Goal: Information Seeking & Learning: Learn about a topic

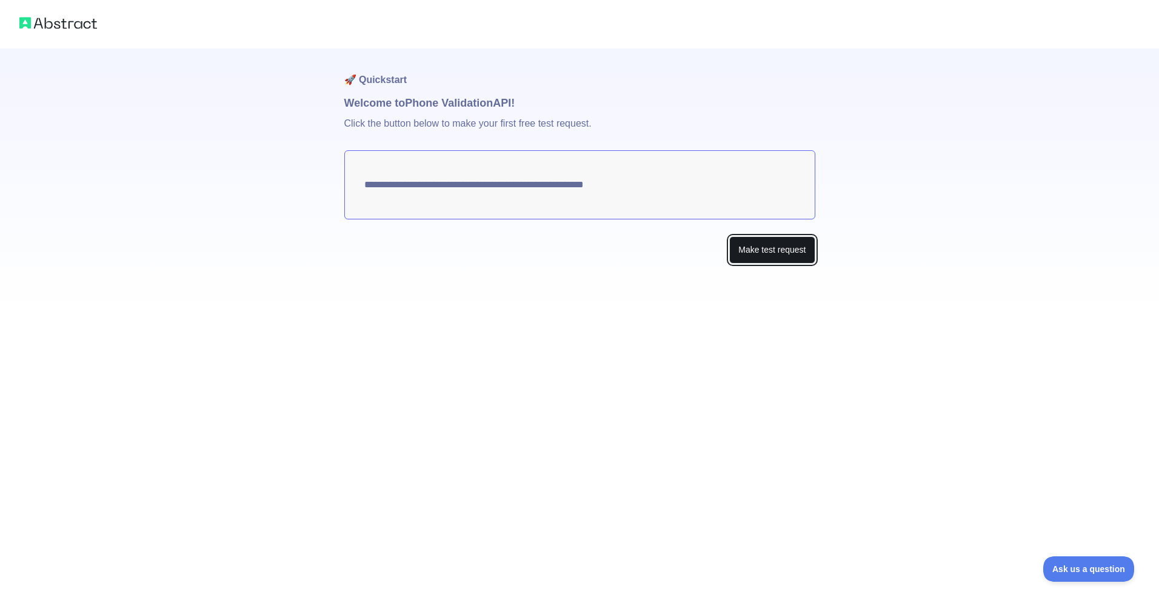
click at [769, 245] on button "Make test request" at bounding box center [771, 249] width 85 height 27
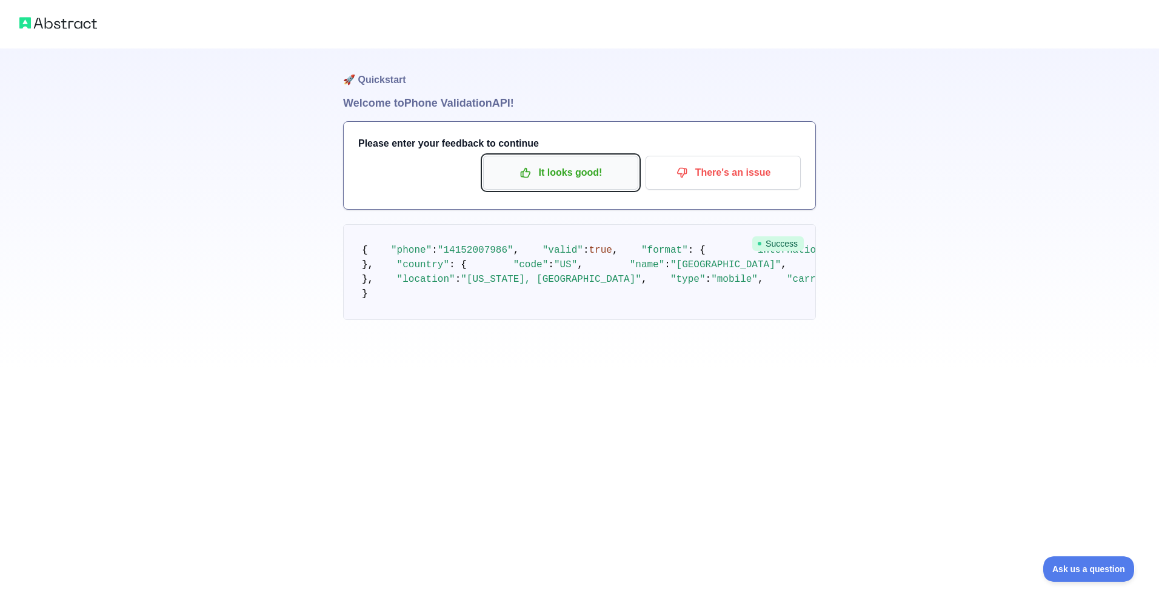
click at [581, 181] on p "It looks good!" at bounding box center [560, 172] width 137 height 21
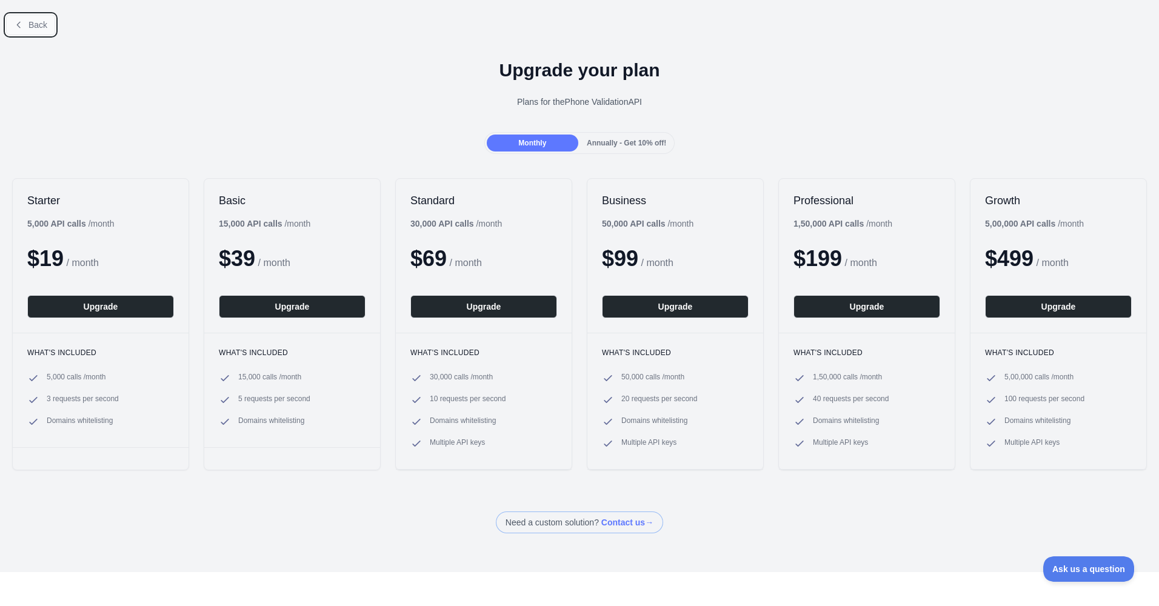
click at [15, 15] on button "Back" at bounding box center [30, 25] width 49 height 21
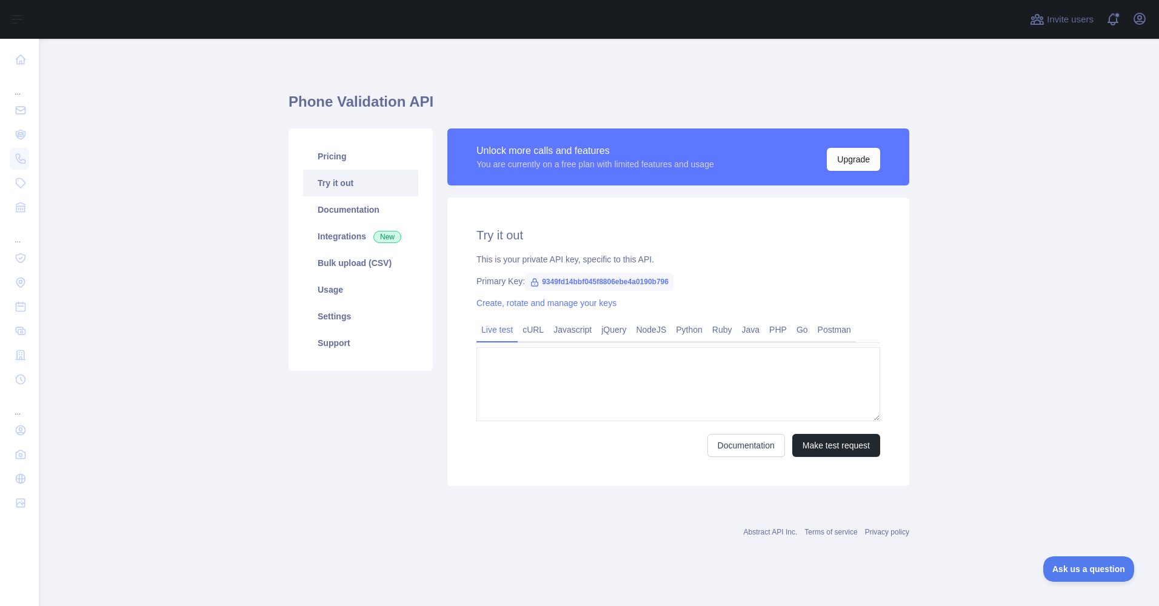
type textarea "**********"
click at [536, 323] on link "cURL" at bounding box center [533, 329] width 31 height 19
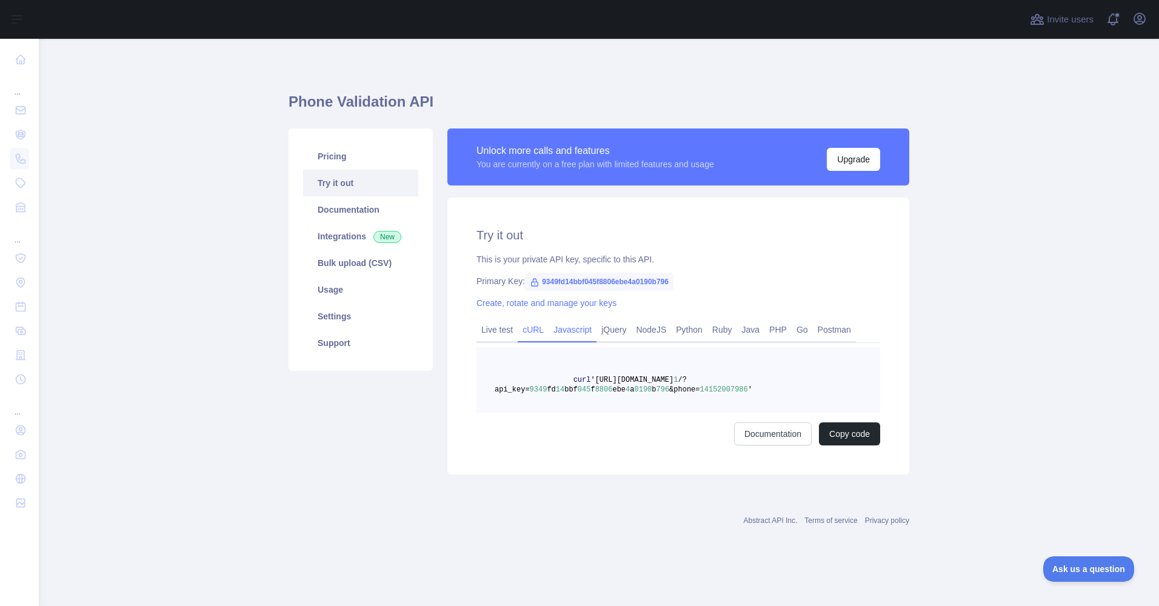
click at [561, 327] on link "Javascript" at bounding box center [573, 329] width 48 height 19
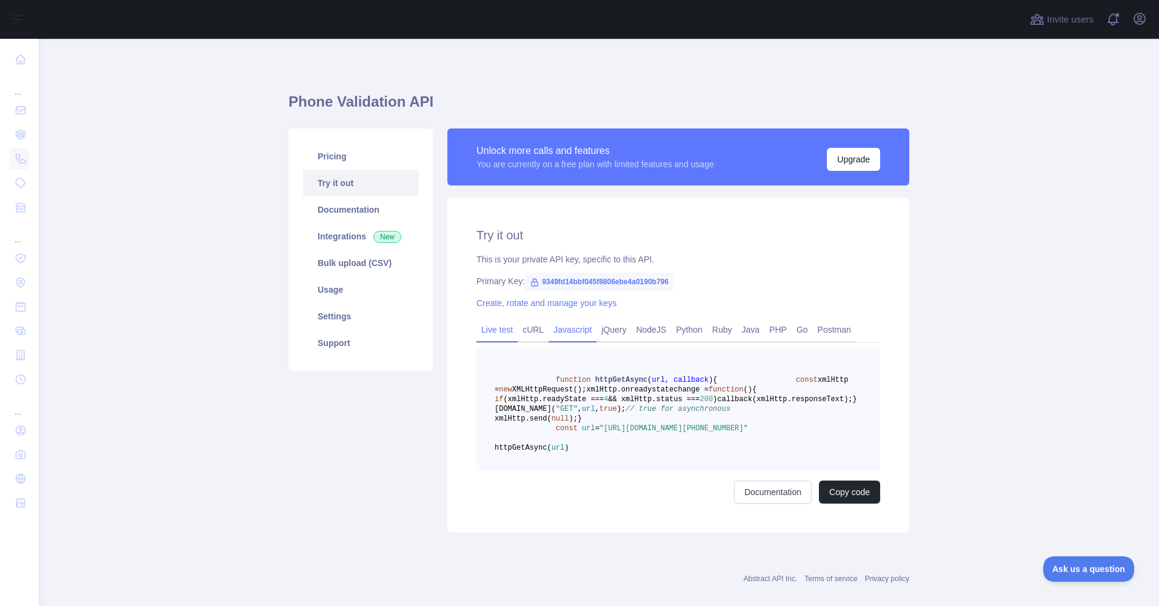
click at [501, 330] on link "Live test" at bounding box center [497, 329] width 41 height 19
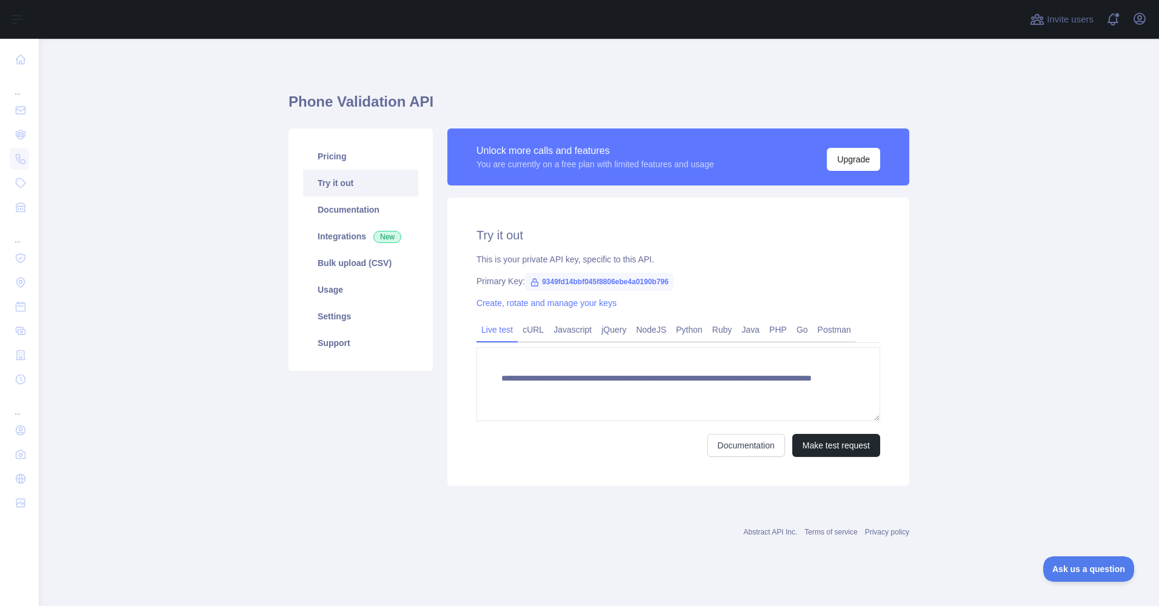
click at [575, 149] on div "Unlock more calls and features" at bounding box center [596, 151] width 238 height 15
click at [372, 247] on link "Integrations New" at bounding box center [360, 236] width 115 height 27
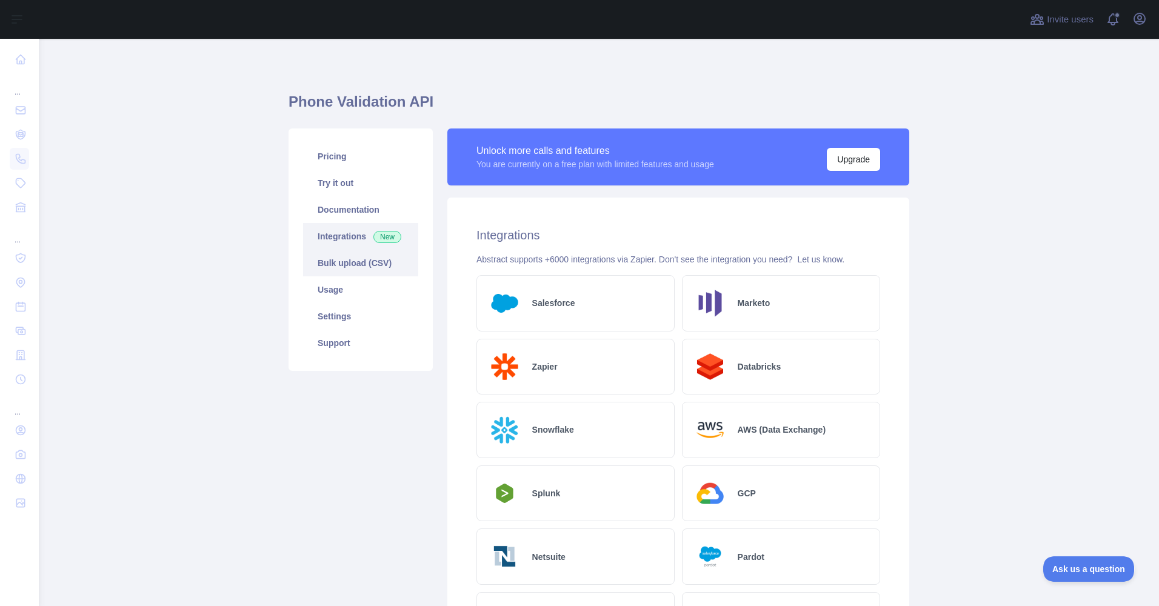
click at [372, 261] on link "Bulk upload (CSV)" at bounding box center [360, 263] width 115 height 27
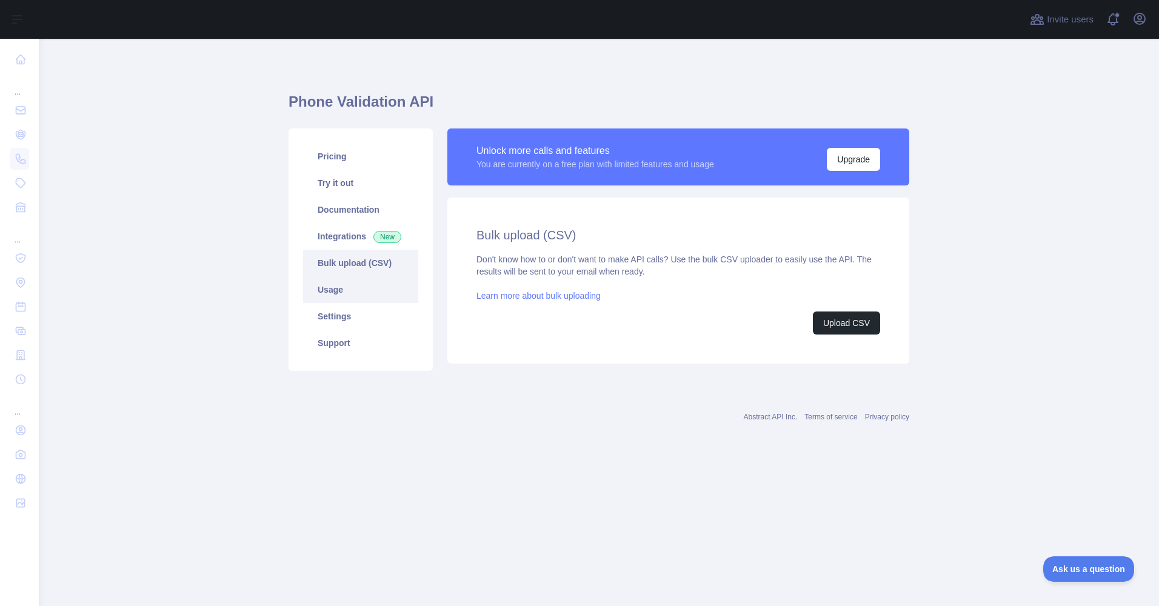
click at [366, 281] on link "Usage" at bounding box center [360, 289] width 115 height 27
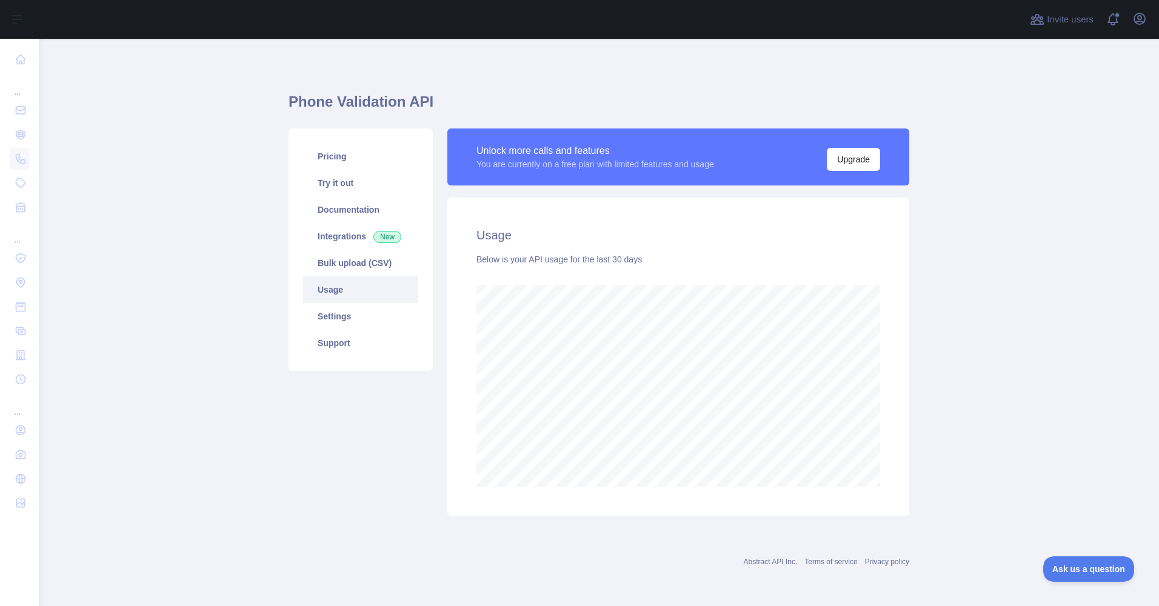
scroll to position [567, 1120]
click at [367, 312] on link "Settings" at bounding box center [360, 316] width 115 height 27
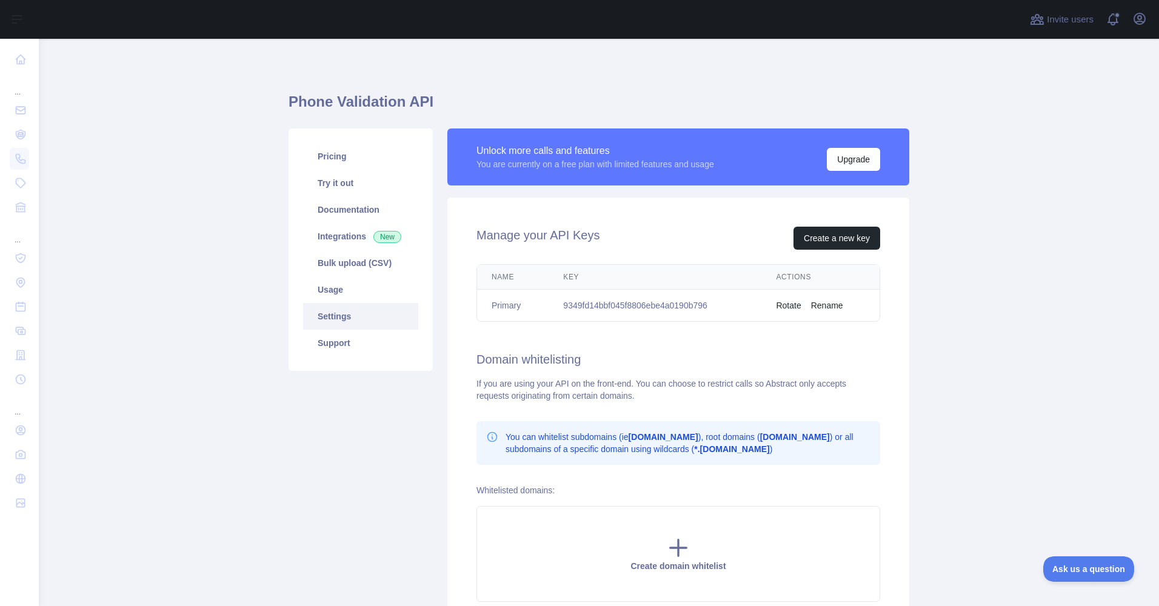
click at [359, 326] on link "Settings" at bounding box center [360, 316] width 115 height 27
click at [355, 162] on link "Pricing" at bounding box center [360, 156] width 115 height 27
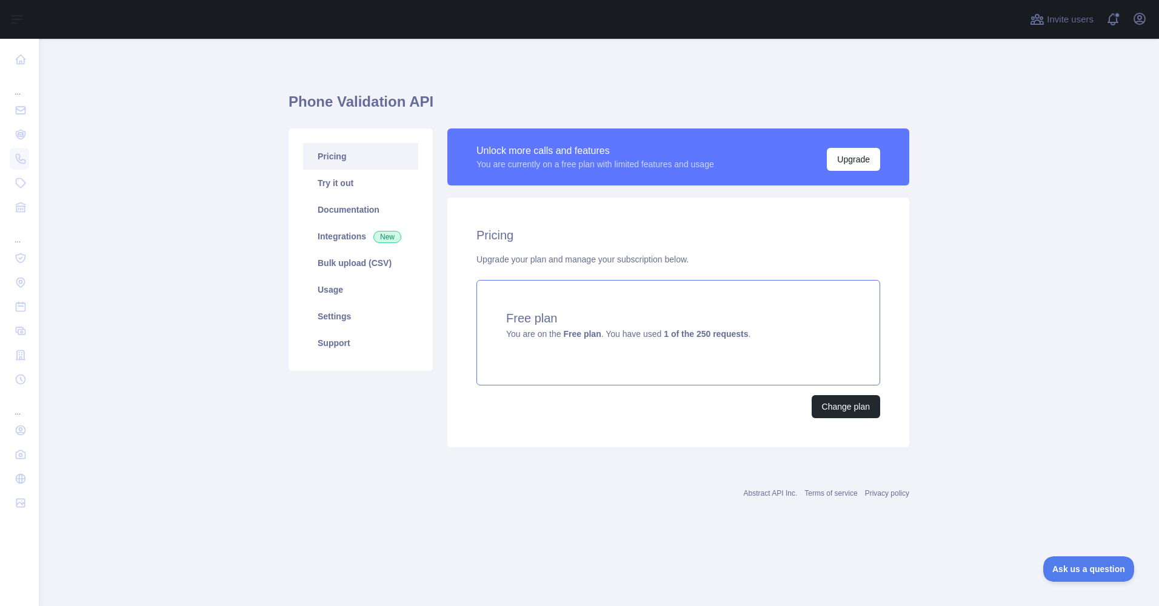
click at [728, 335] on strong "1 of the 250 requests" at bounding box center [706, 334] width 84 height 10
click at [381, 183] on link "Try it out" at bounding box center [360, 183] width 115 height 27
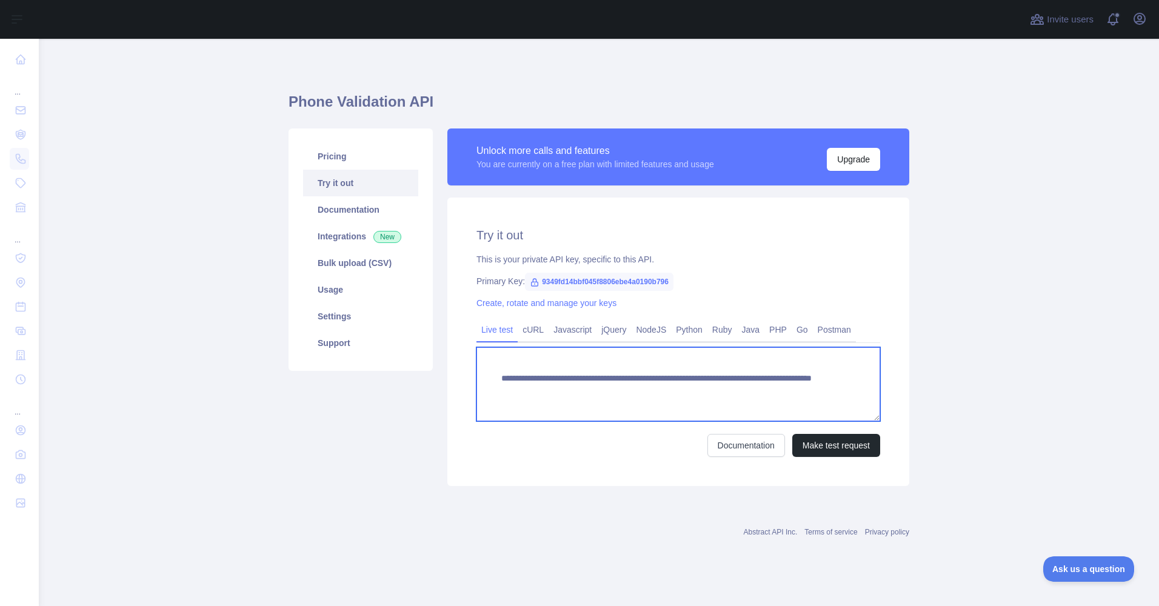
drag, startPoint x: 786, startPoint y: 392, endPoint x: 500, endPoint y: 377, distance: 286.5
click at [500, 377] on textarea "**********" at bounding box center [679, 384] width 404 height 74
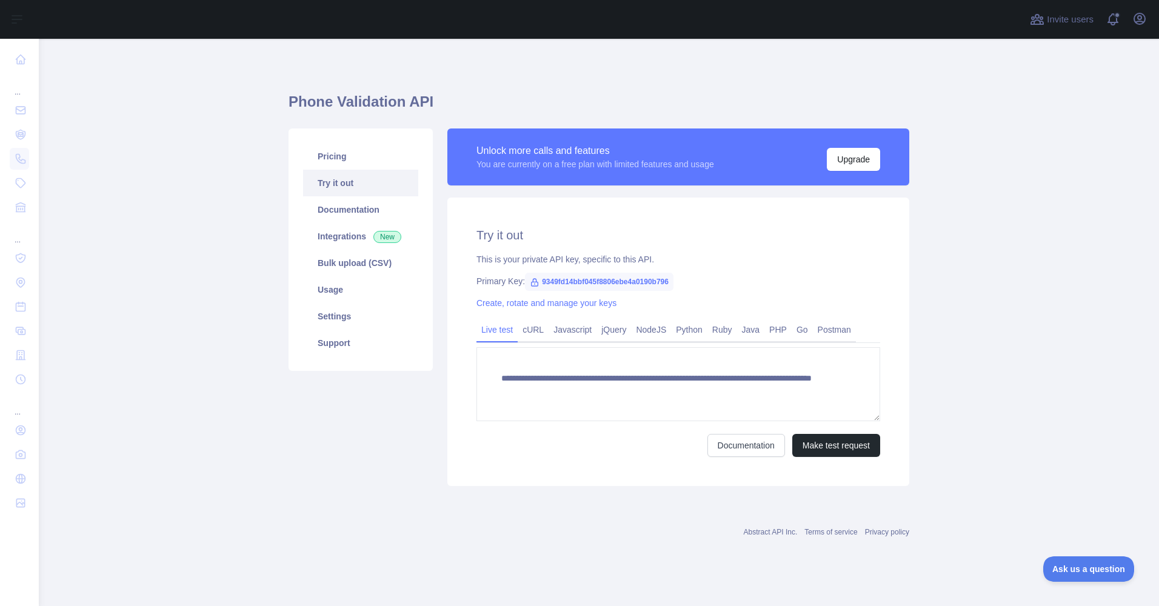
click at [726, 295] on div "**********" at bounding box center [678, 342] width 462 height 289
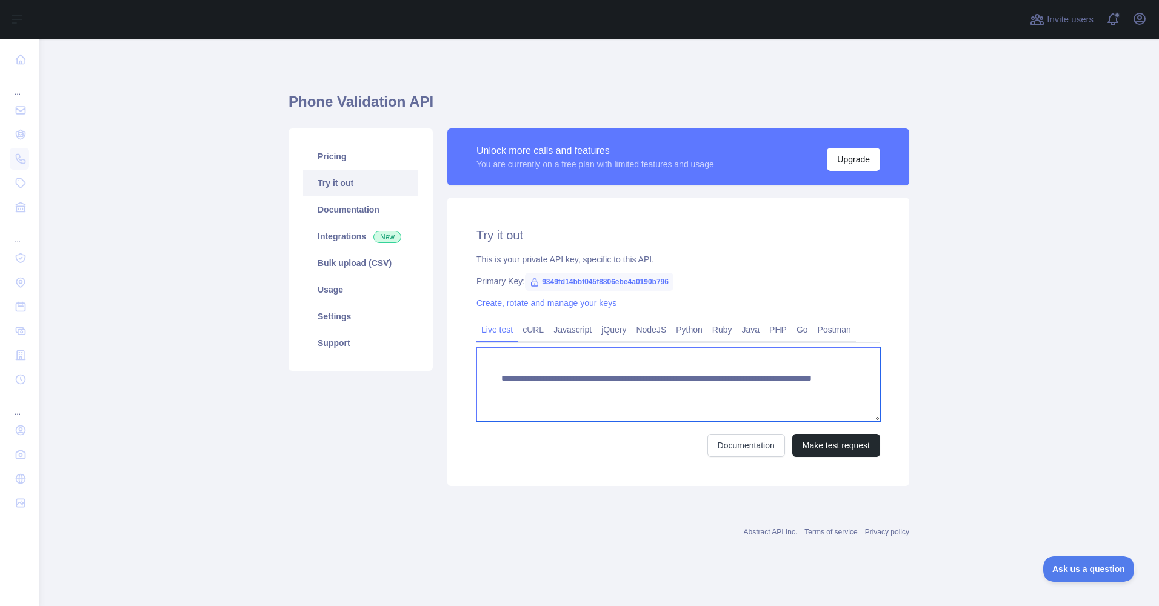
drag, startPoint x: 499, startPoint y: 376, endPoint x: 666, endPoint y: 392, distance: 168.1
click at [666, 392] on textarea "**********" at bounding box center [679, 384] width 404 height 74
click at [666, 409] on textarea "**********" at bounding box center [679, 384] width 404 height 74
drag, startPoint x: 678, startPoint y: 390, endPoint x: 500, endPoint y: 374, distance: 179.6
click at [500, 374] on textarea "**********" at bounding box center [679, 384] width 404 height 74
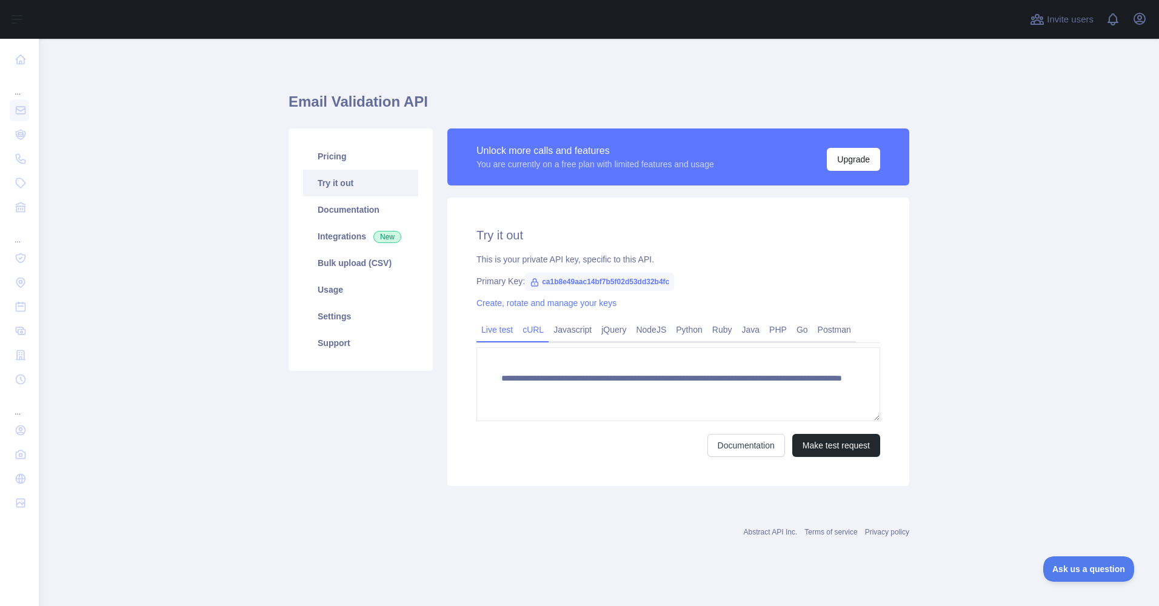
click at [538, 329] on link "cURL" at bounding box center [533, 329] width 31 height 19
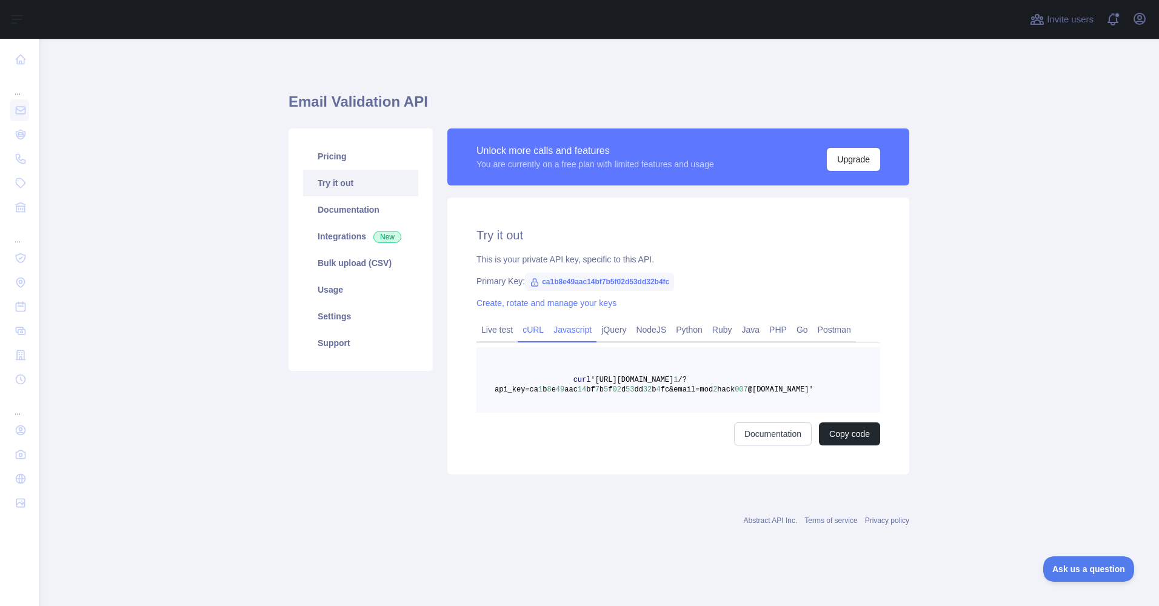
click at [573, 329] on link "Javascript" at bounding box center [573, 329] width 48 height 19
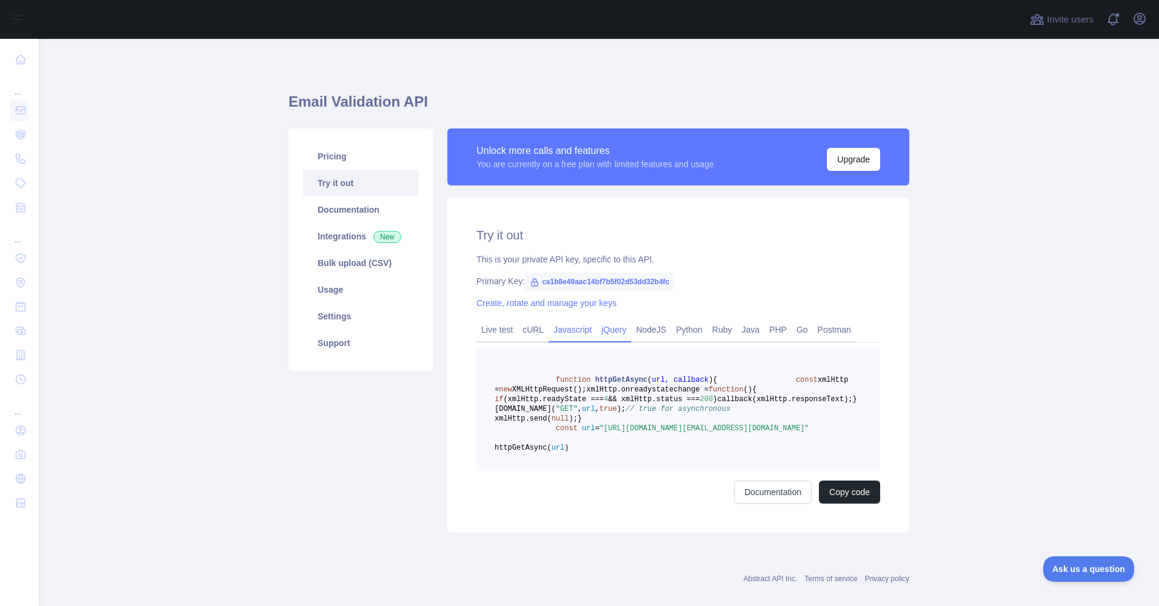
click at [599, 329] on link "jQuery" at bounding box center [614, 329] width 35 height 19
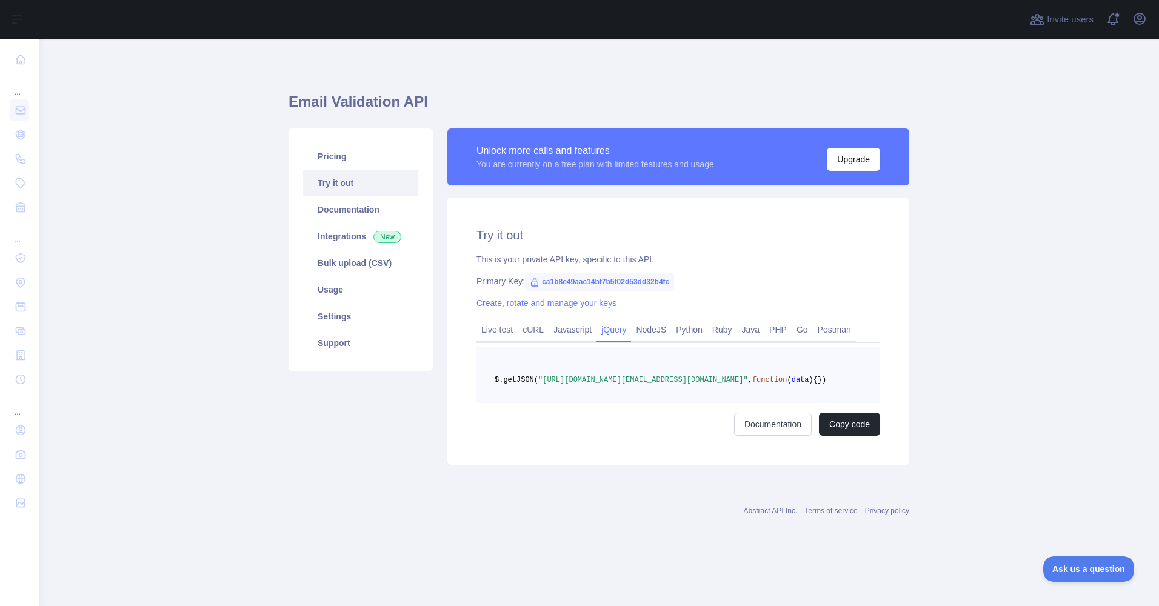
click at [628, 330] on link "jQuery" at bounding box center [614, 329] width 35 height 19
click at [773, 331] on link "PHP" at bounding box center [777, 329] width 27 height 19
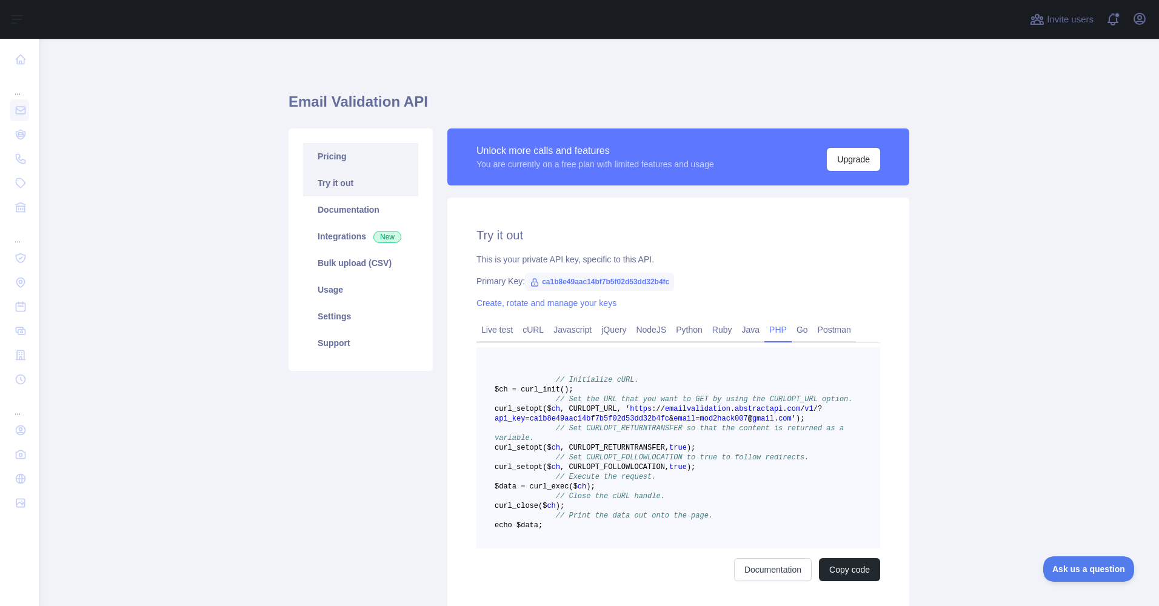
click at [347, 156] on link "Pricing" at bounding box center [360, 156] width 115 height 27
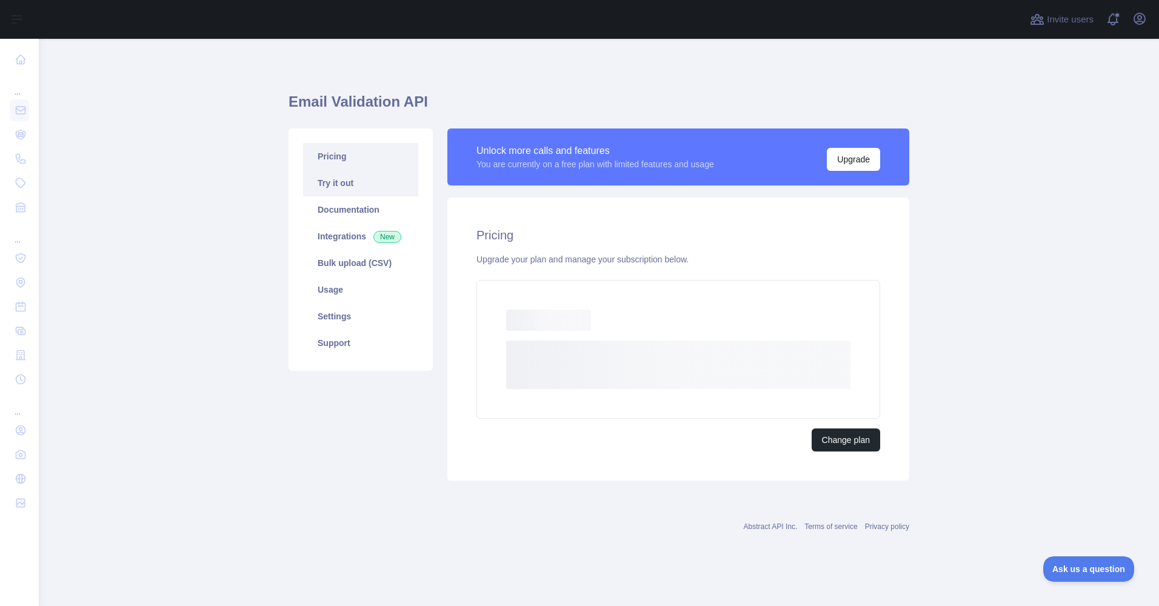
click at [354, 195] on link "Try it out" at bounding box center [360, 183] width 115 height 27
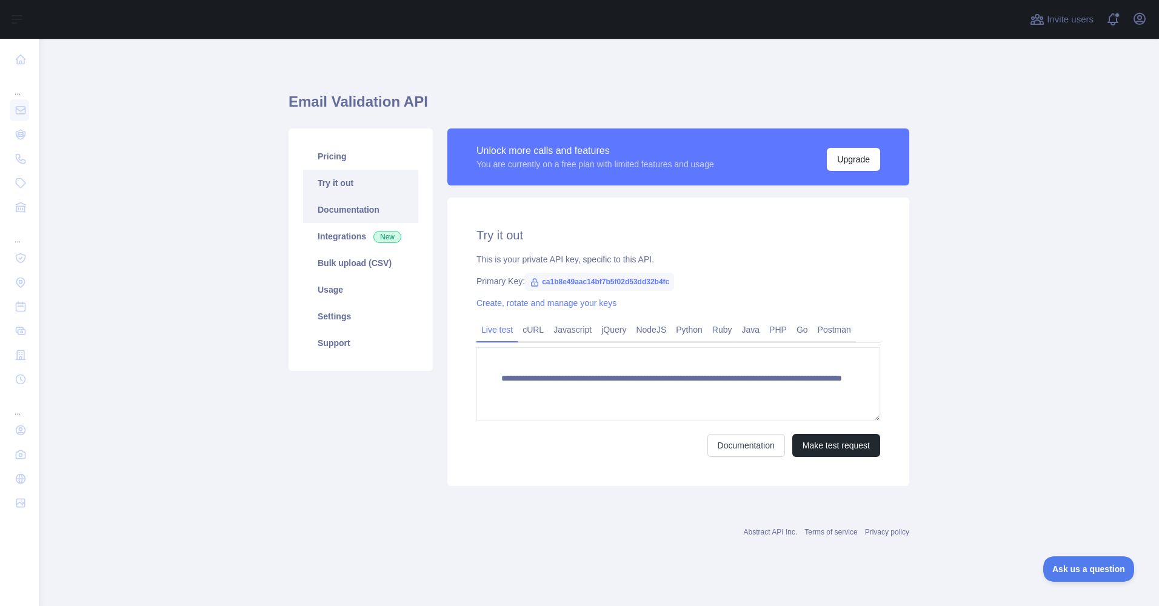
click at [355, 212] on link "Documentation" at bounding box center [360, 209] width 115 height 27
